Goal: Task Accomplishment & Management: Manage account settings

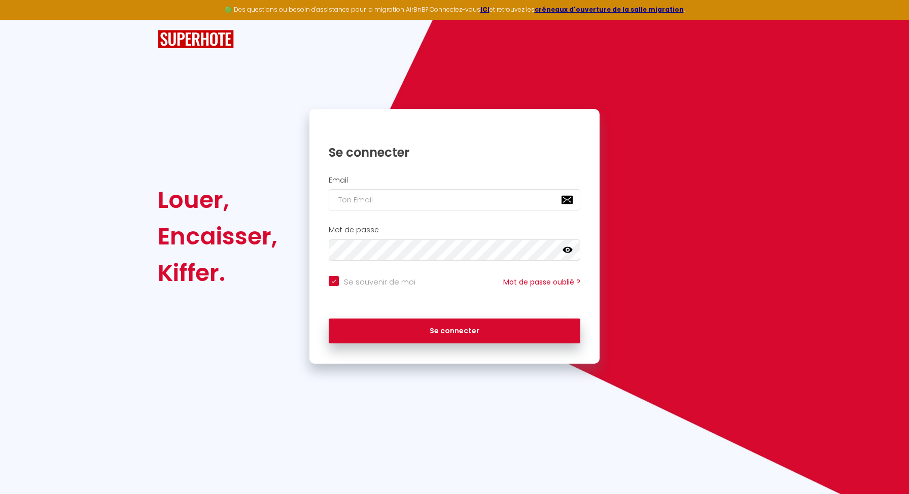
checkbox input "true"
click at [346, 203] on input "email" at bounding box center [455, 199] width 252 height 21
type input "[EMAIL_ADDRESS][DOMAIN_NAME]"
checkbox input "true"
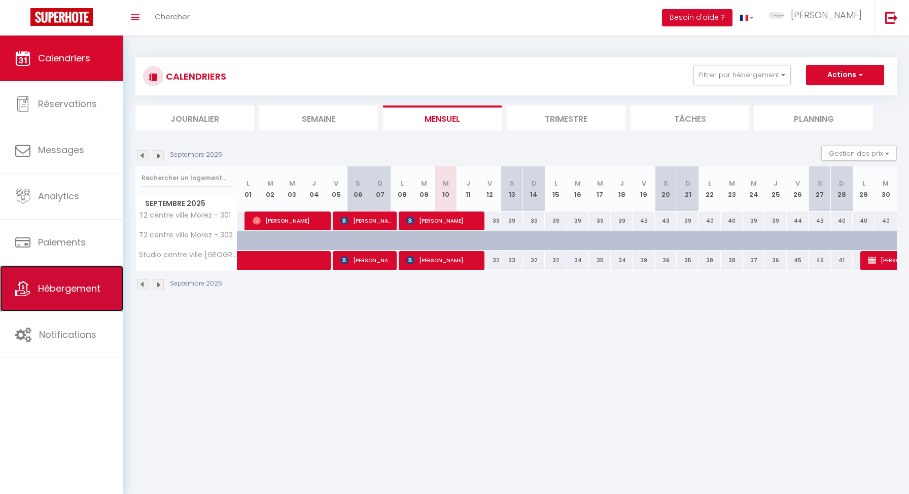
click at [65, 281] on link "Hébergement" at bounding box center [61, 289] width 123 height 46
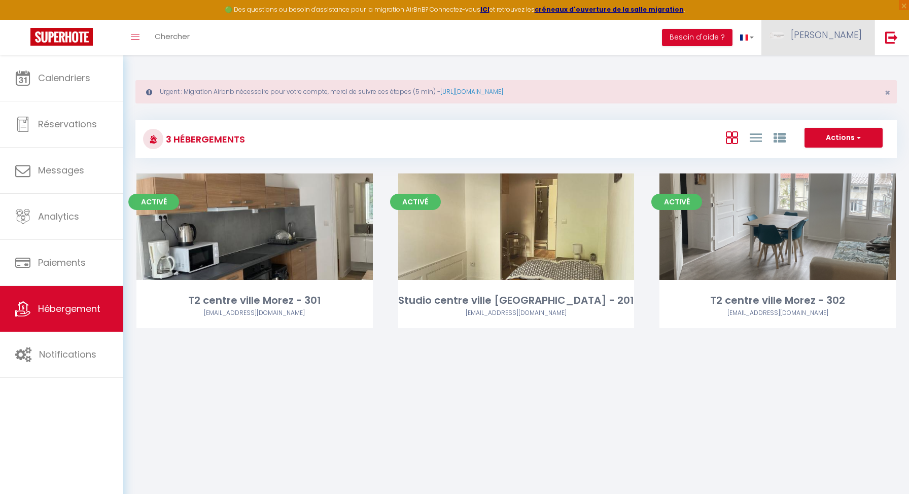
click at [853, 27] on link "[PERSON_NAME]" at bounding box center [818, 38] width 113 height 36
click at [846, 72] on link "Paramètres" at bounding box center [834, 70] width 75 height 17
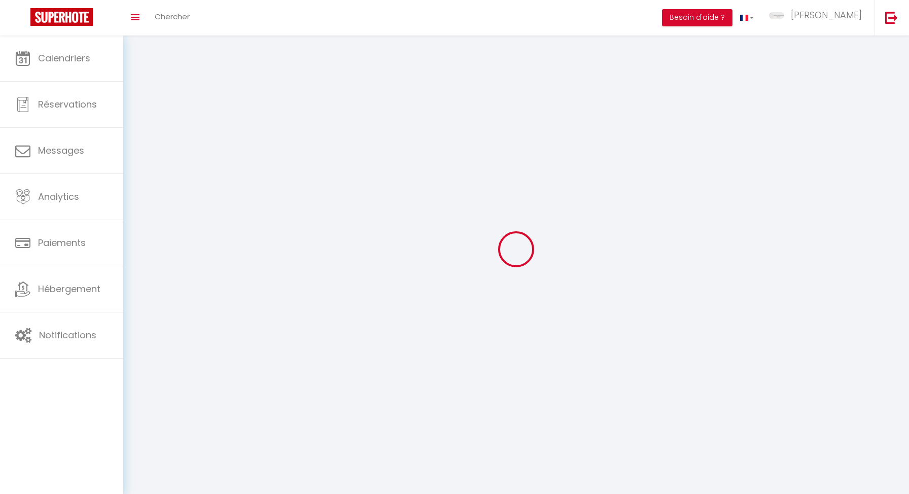
type input "nVW4ePhkrliL4WFWORacLhwjK"
type input "O2MqWFj447QxcXz9Ndj4ojvnH"
type input "[URL][DOMAIN_NAME]"
select select "fr"
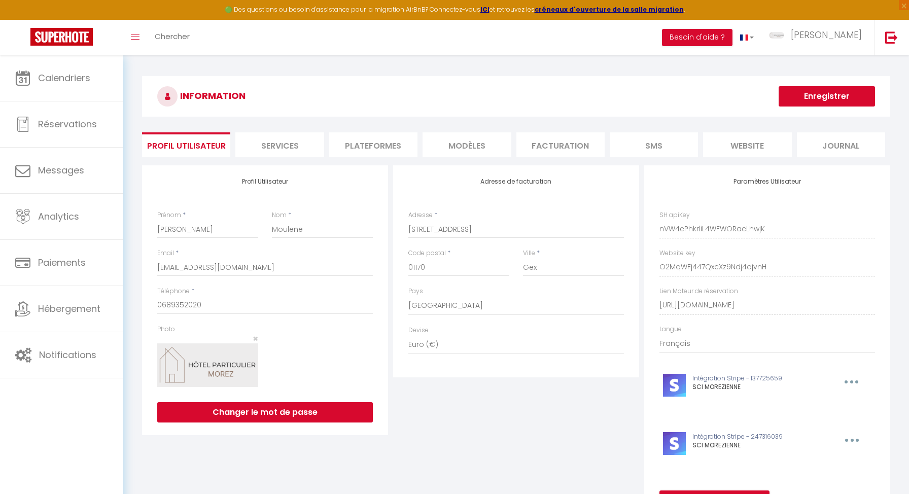
click at [368, 150] on li "Plateformes" at bounding box center [373, 144] width 88 height 25
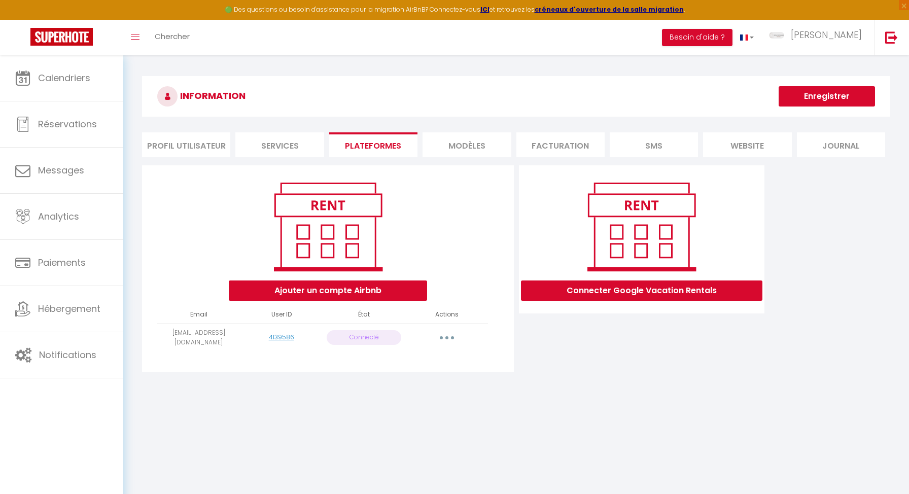
click at [440, 335] on button "button" at bounding box center [447, 338] width 28 height 16
click at [413, 400] on link "Reconnecter le compte" at bounding box center [402, 397] width 112 height 17
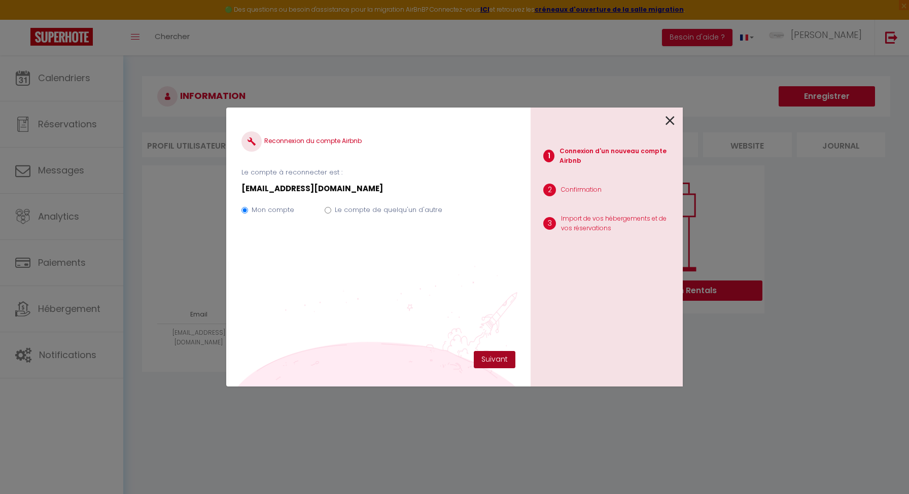
click at [494, 352] on button "Suivant" at bounding box center [495, 359] width 42 height 17
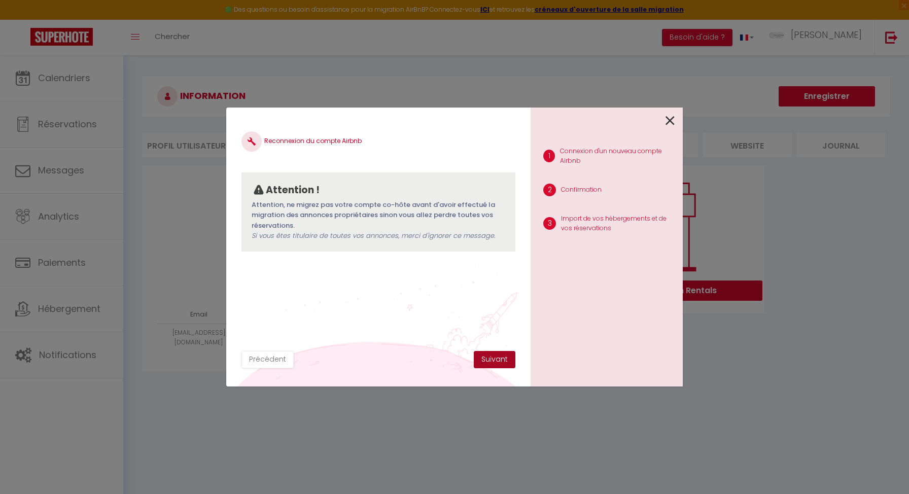
click at [495, 354] on button "Suivant" at bounding box center [495, 359] width 42 height 17
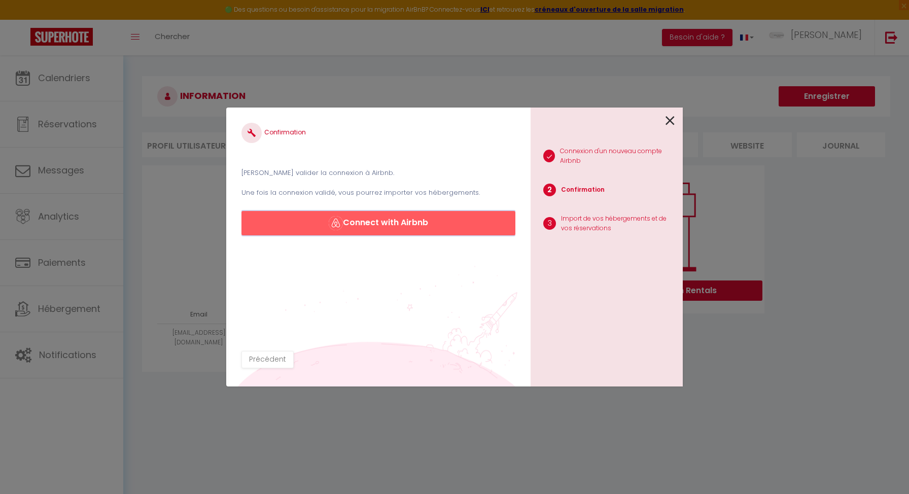
click at [409, 223] on button "Connect with Airbnb" at bounding box center [379, 223] width 274 height 24
click at [432, 227] on button "Connect with Airbnb" at bounding box center [379, 223] width 274 height 24
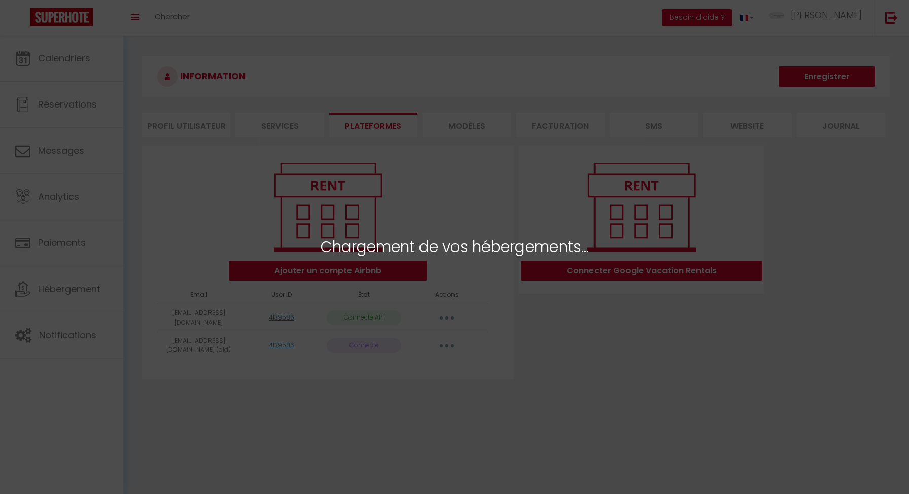
select select "24022"
select select "26328"
select select "46112"
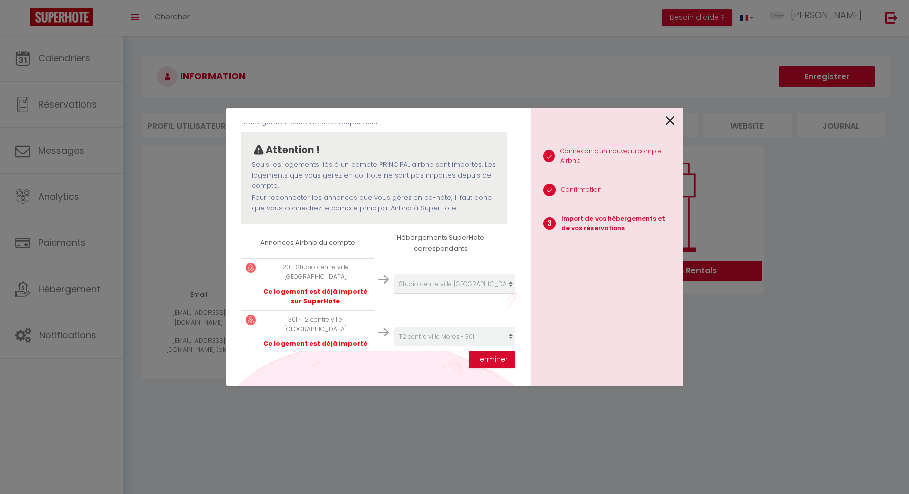
scroll to position [116, 0]
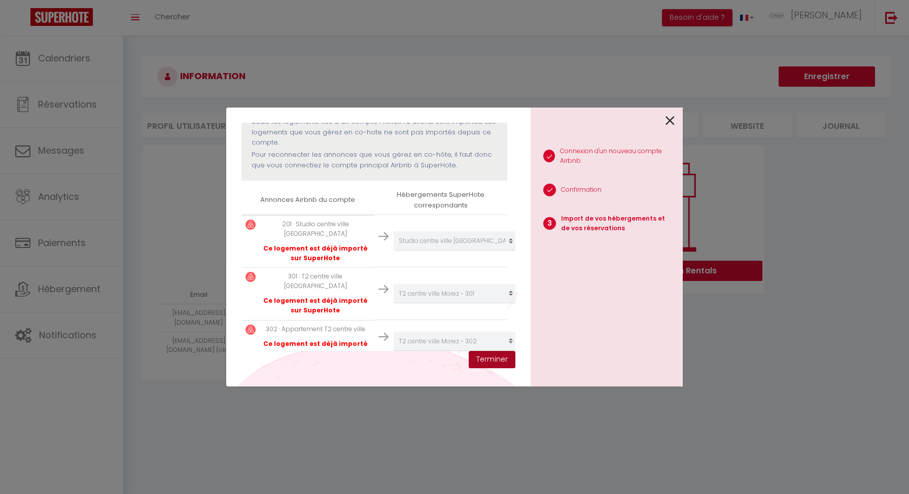
click at [485, 356] on button "Terminer" at bounding box center [492, 359] width 47 height 17
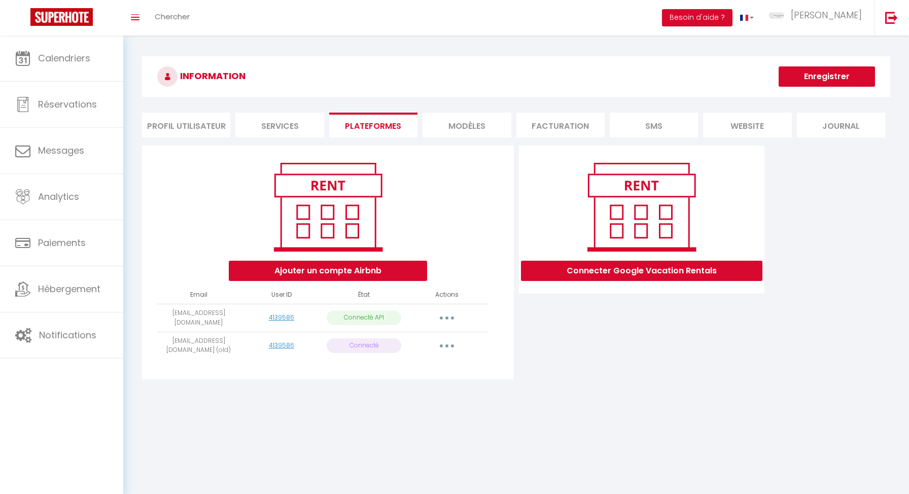
click at [454, 344] on button "button" at bounding box center [447, 346] width 28 height 16
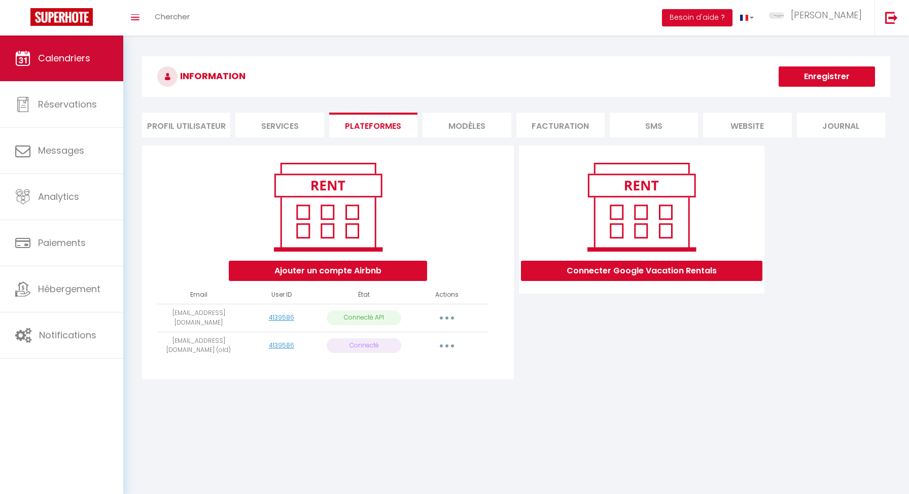
click at [81, 48] on link "Calendriers" at bounding box center [61, 59] width 123 height 46
